Goal: Task Accomplishment & Management: Manage account settings

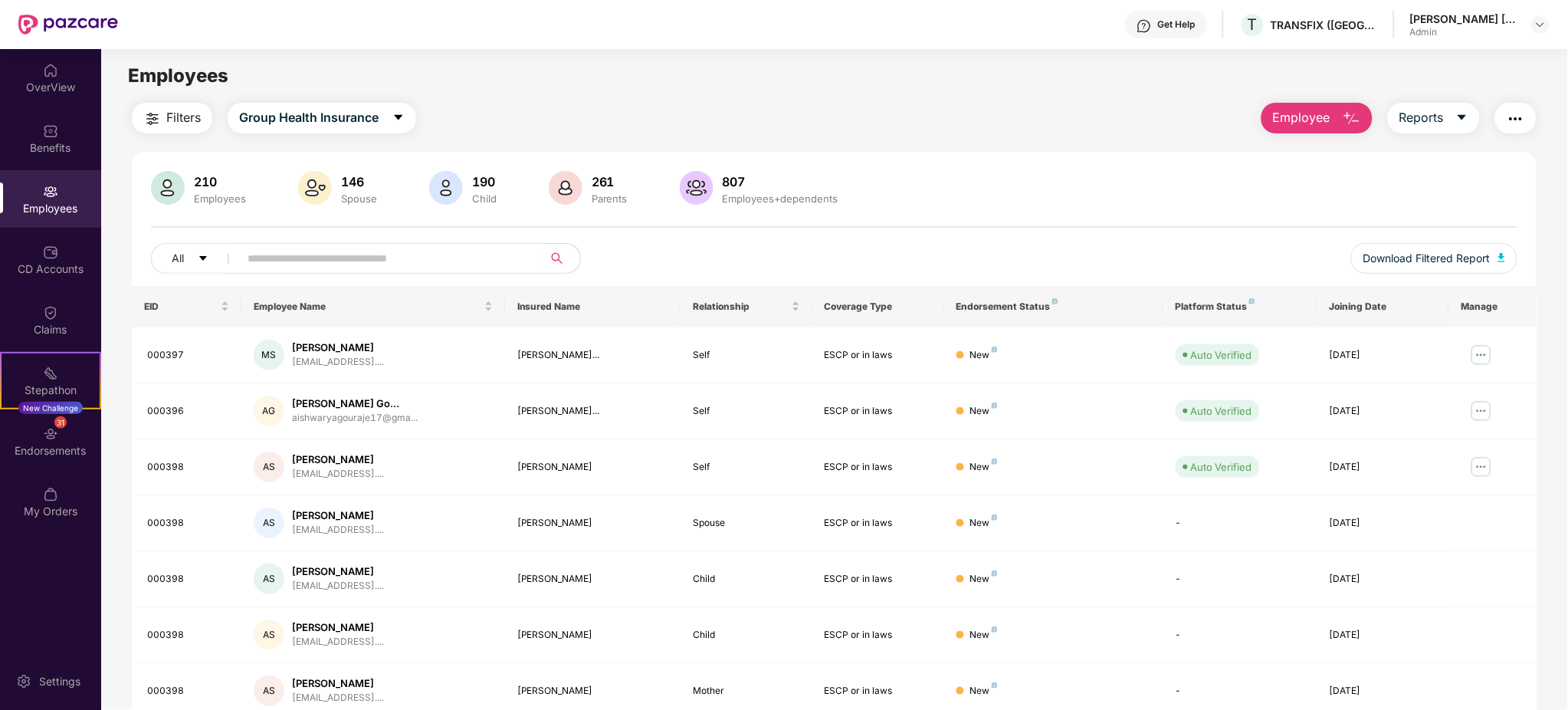
click at [740, 140] on div "Filters Group Health Insurance Employee Reports 210 Employees 146 Spouse 190 Ch…" at bounding box center [834, 523] width 1404 height 839
click at [677, 96] on main "Employees Filters Group Health Insurance Employee Reports 210 Employees 146 Spo…" at bounding box center [834, 404] width 1466 height 710
click at [903, 139] on div "Filters Group Health Insurance Employee Reports 210 Employees 146 Spouse 190 Ch…" at bounding box center [834, 523] width 1404 height 839
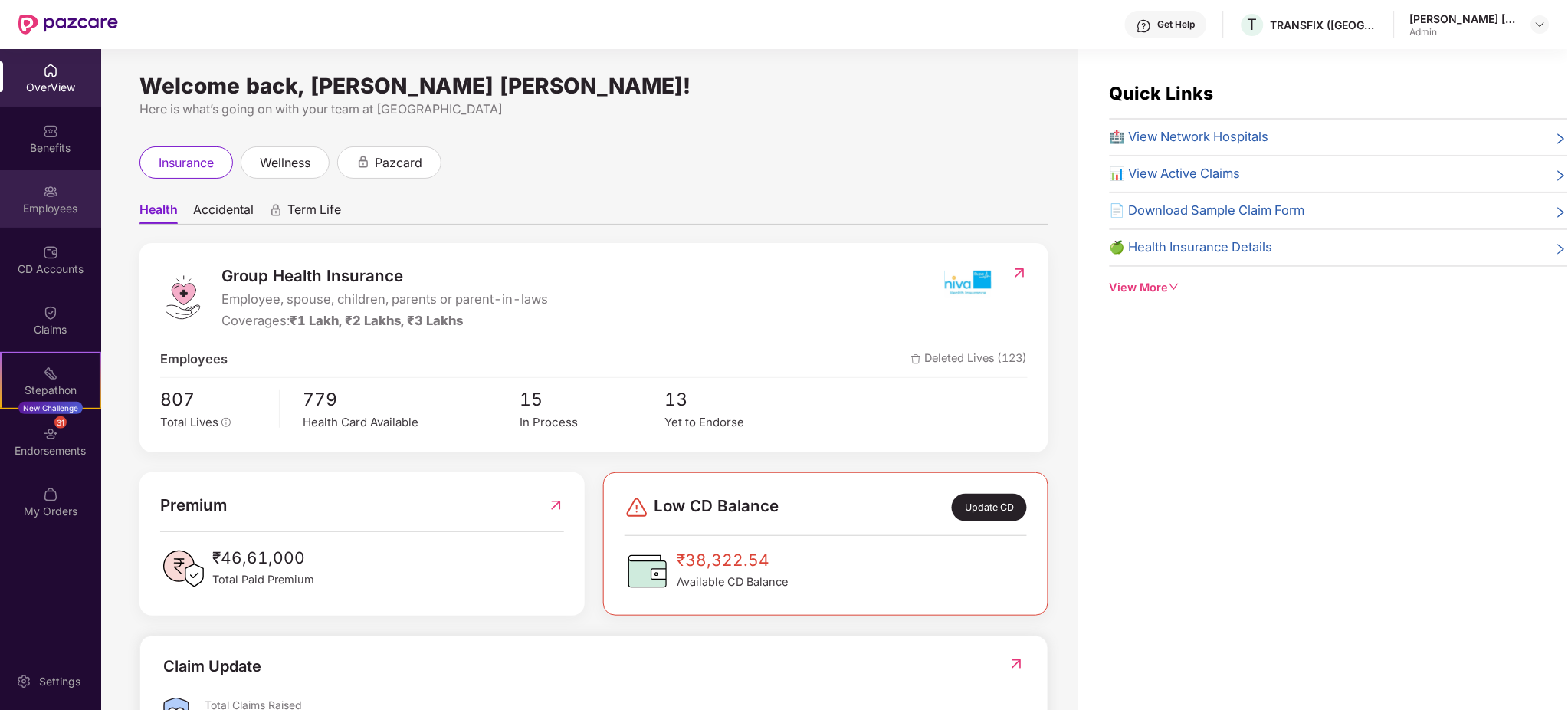
click at [76, 192] on div "Employees" at bounding box center [51, 199] width 101 height 57
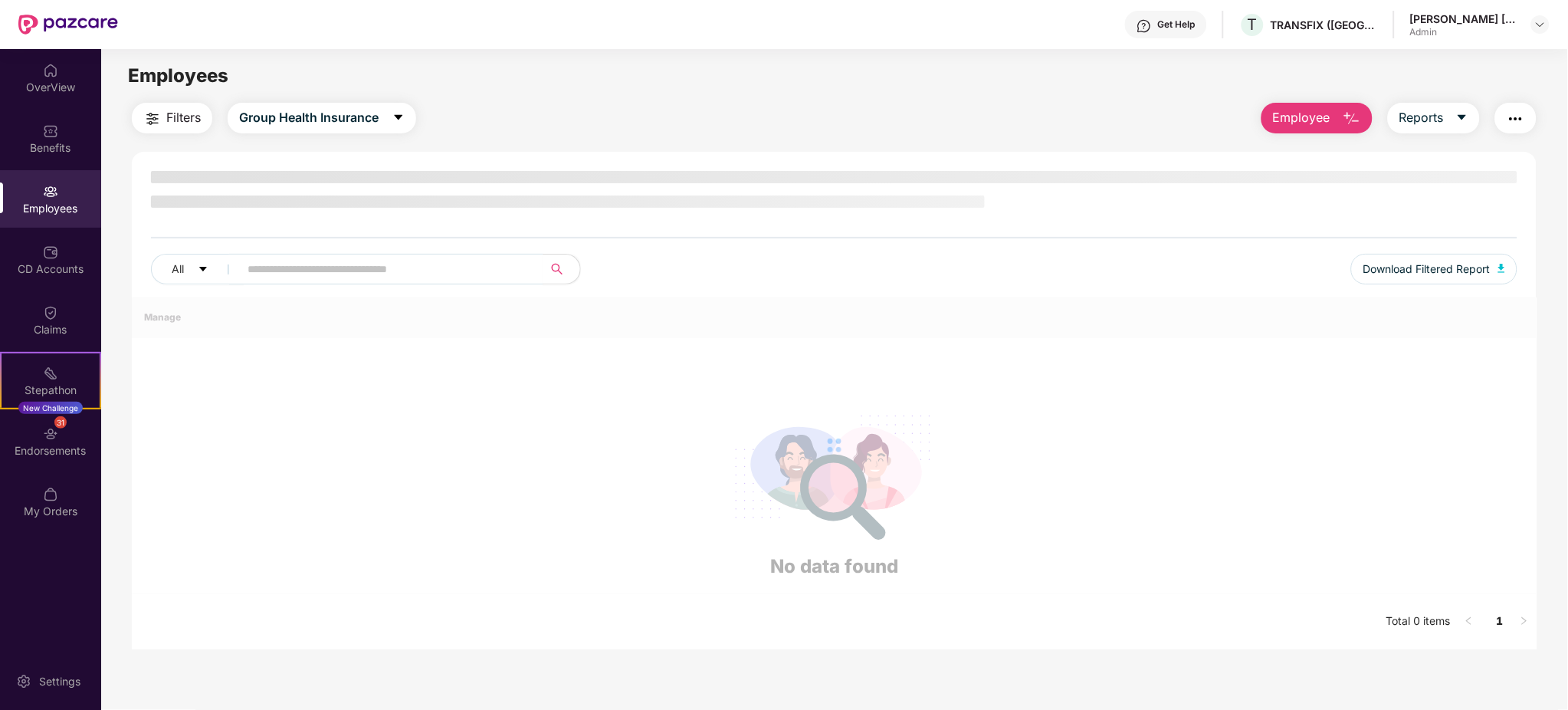
click at [426, 284] on div "All Download Filtered Report" at bounding box center [833, 275] width 1366 height 43
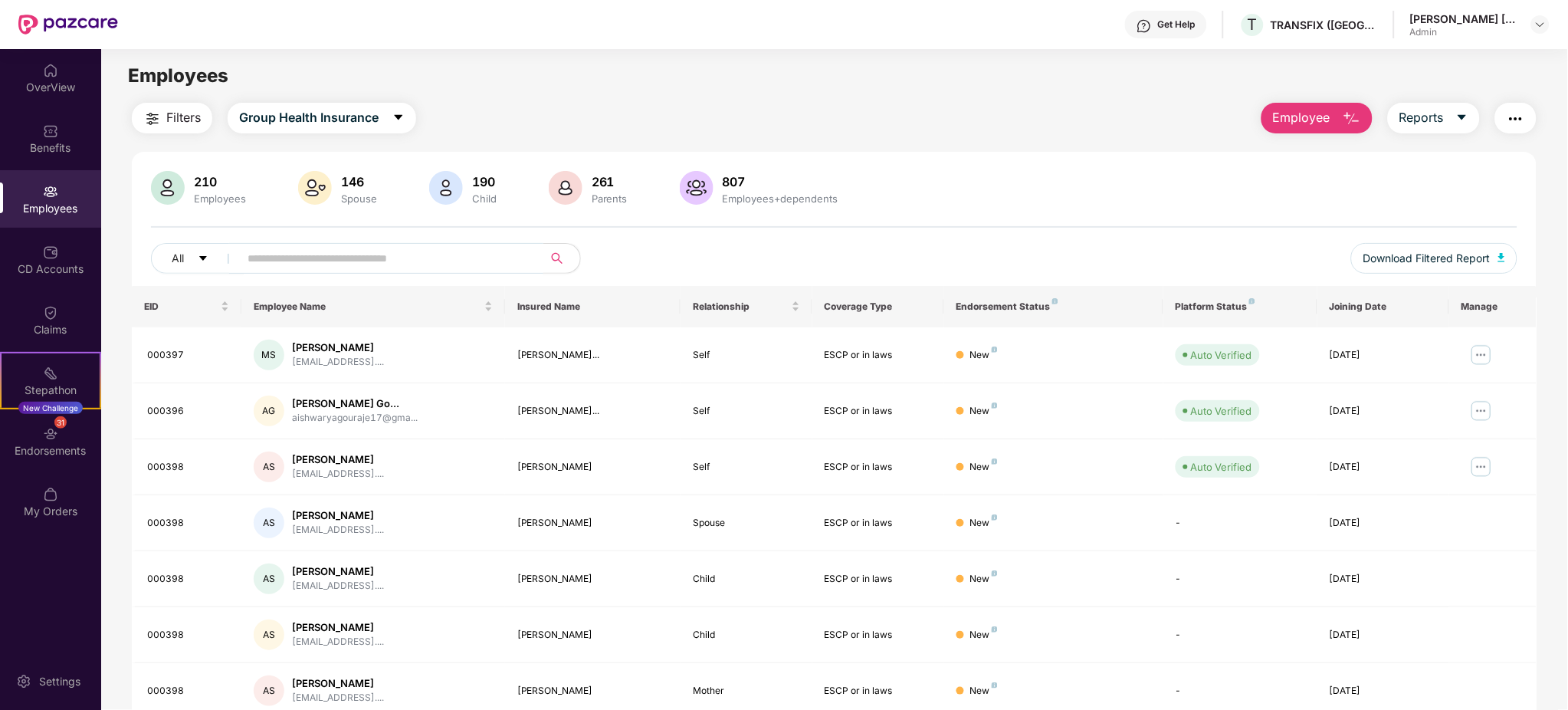
click at [426, 264] on input "text" at bounding box center [385, 259] width 275 height 23
type input "*******"
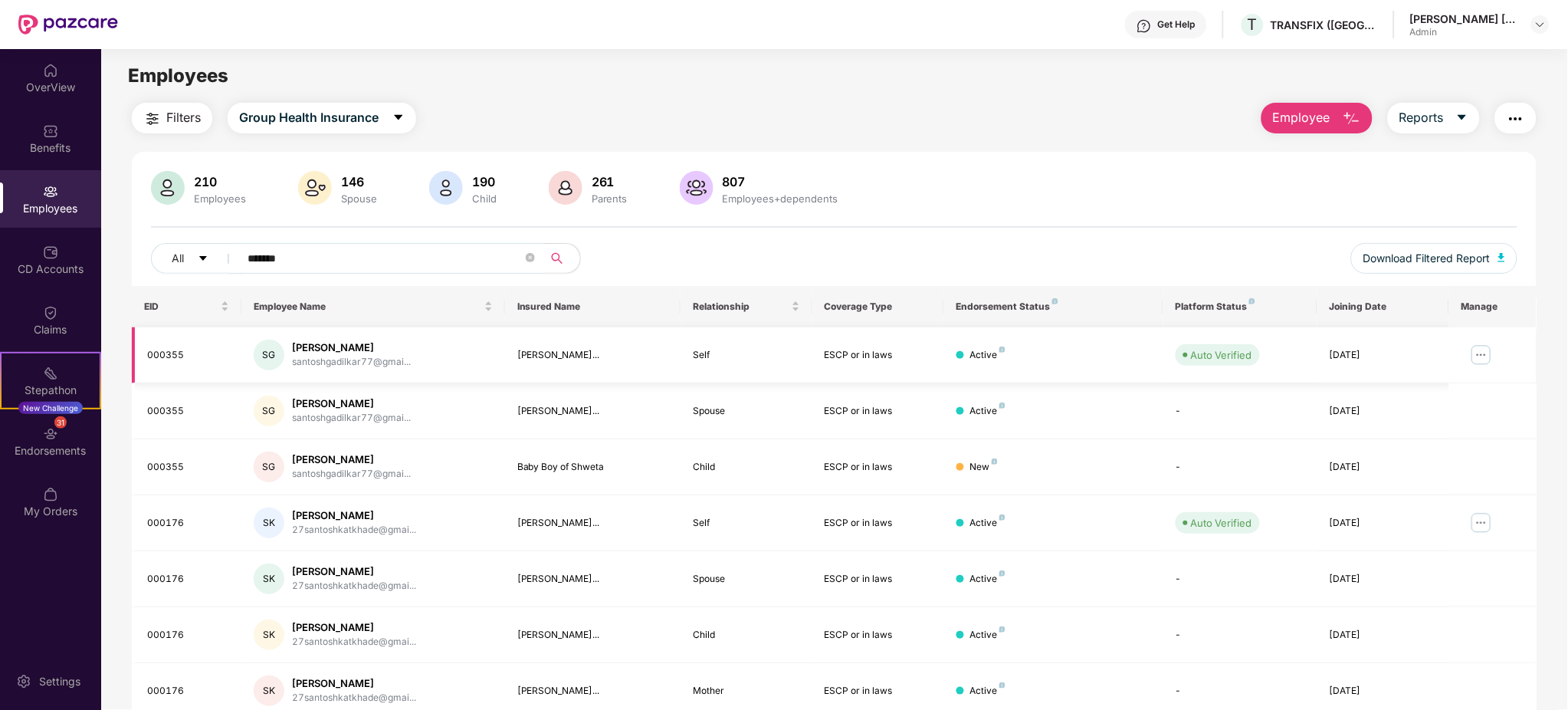
click at [1473, 355] on img at bounding box center [1481, 355] width 24 height 24
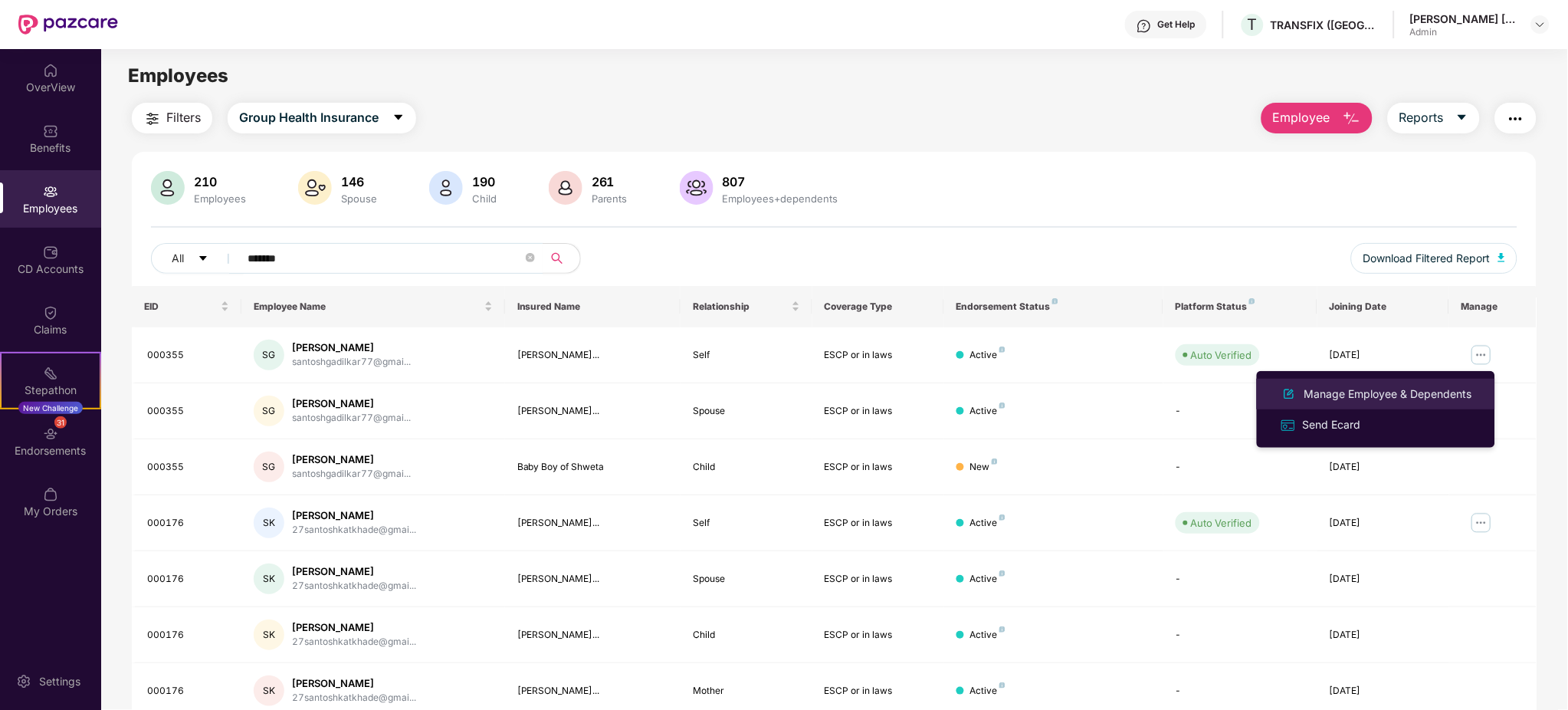
click at [1408, 392] on div "Manage Employee & Dependents" at bounding box center [1388, 394] width 174 height 17
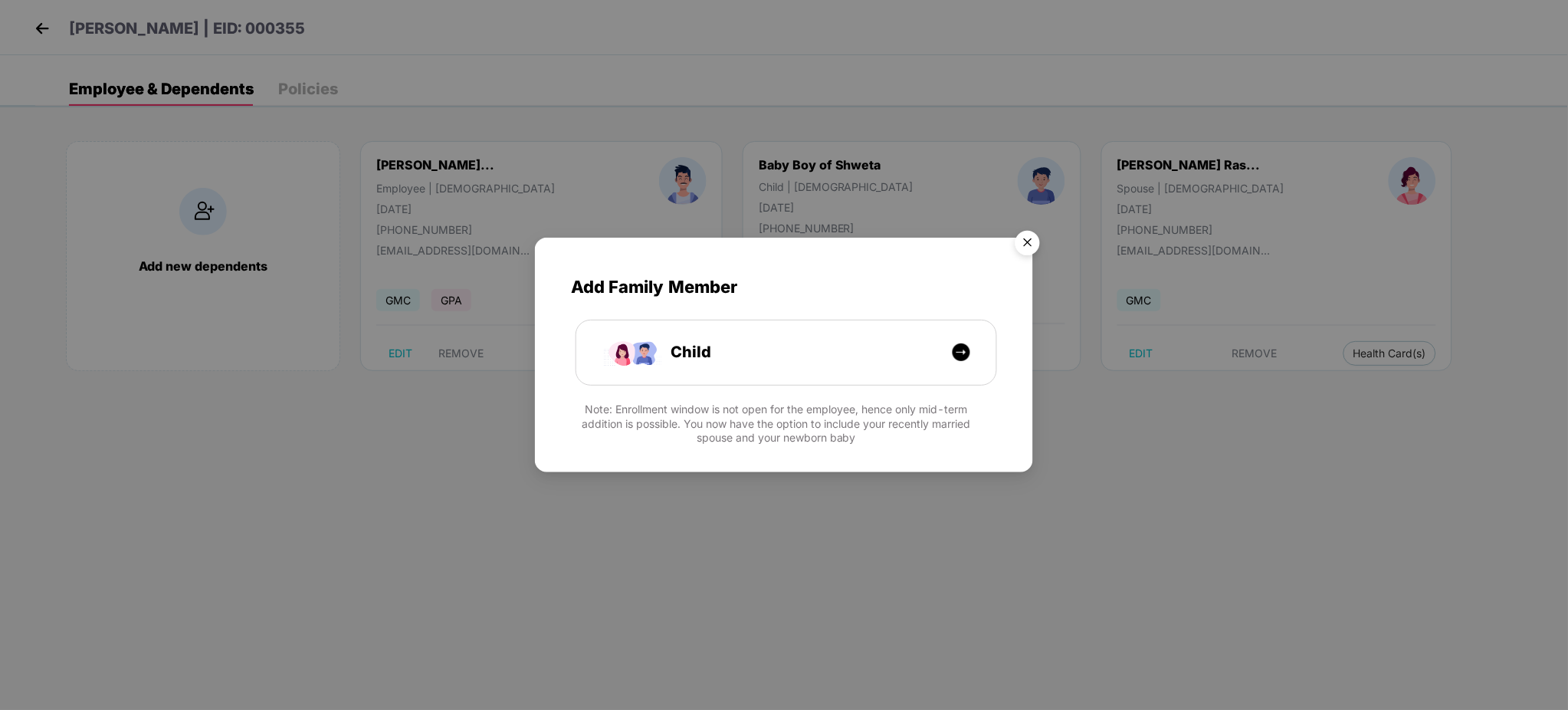
click at [1033, 244] on img "Close" at bounding box center [1028, 245] width 43 height 43
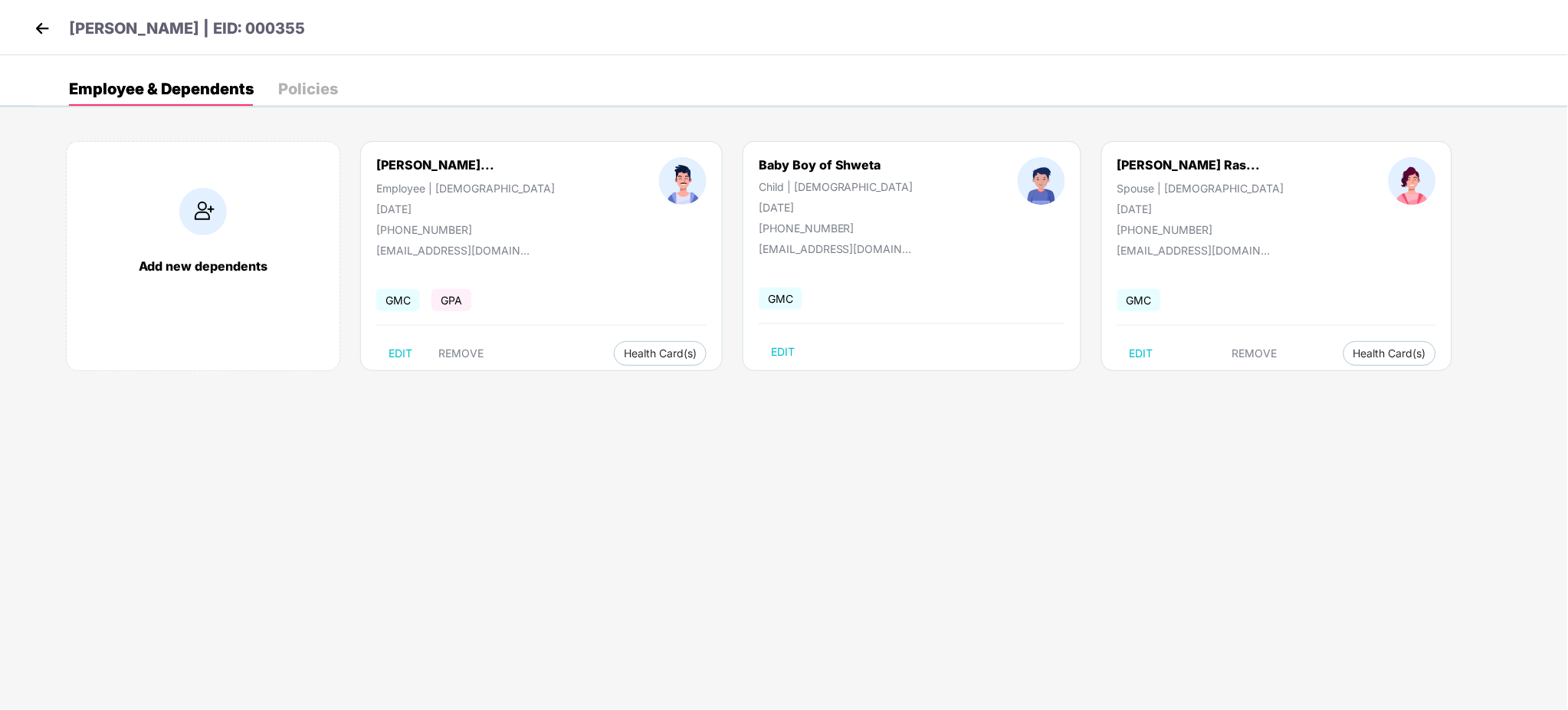
click at [826, 442] on body "[PERSON_NAME] | EID: 000355 Employee & Dependents Policies Add new dependents […" at bounding box center [784, 355] width 1568 height 710
click at [1307, 490] on body "[PERSON_NAME] | EID: 000355 Employee & Dependents Policies Add new dependents […" at bounding box center [784, 355] width 1568 height 710
click at [1304, 373] on li "Health Insurance(ESCP or parent-in-law)" at bounding box center [1385, 385] width 247 height 24
